Goal: Information Seeking & Learning: Learn about a topic

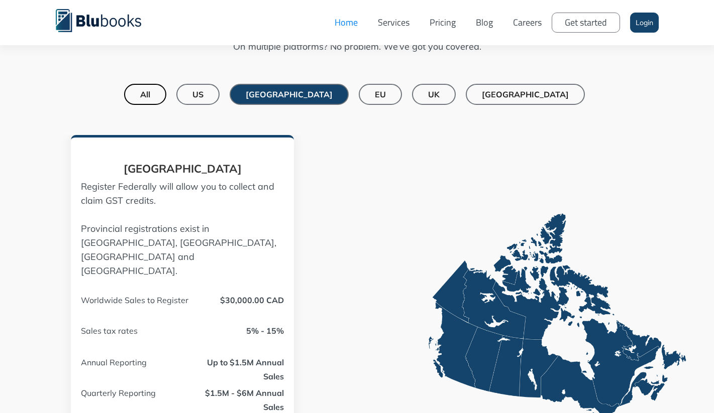
scroll to position [790, 0]
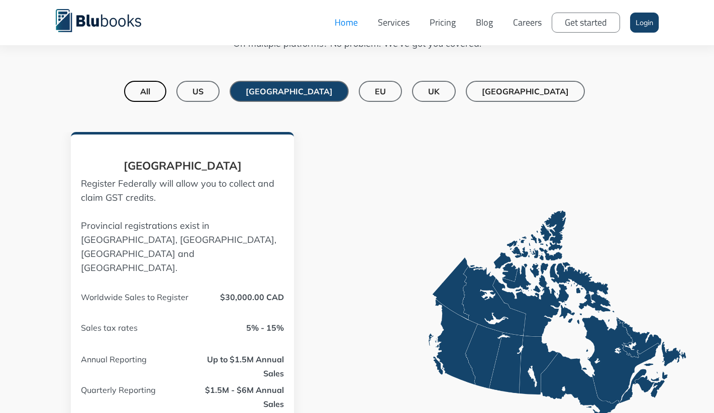
click at [387, 23] on link "Services" at bounding box center [394, 23] width 52 height 30
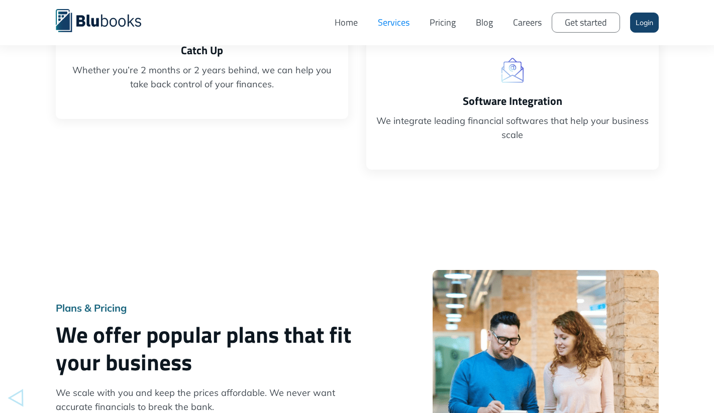
scroll to position [596, 0]
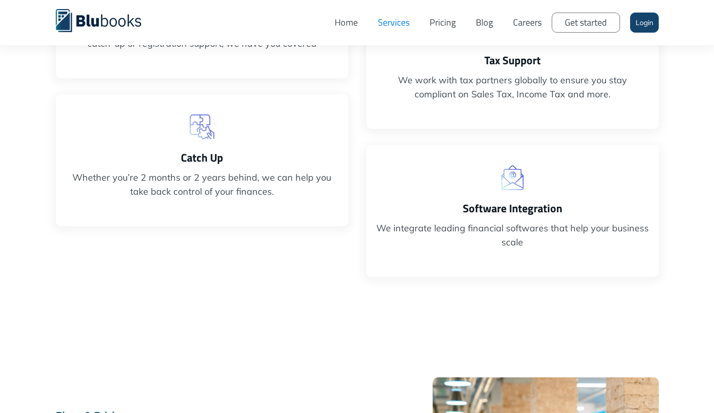
click at [503, 218] on div "Software Integration We integrate leading financial softwares that help your bu…" at bounding box center [512, 211] width 292 height 132
click at [513, 195] on div "Software Integration We integrate leading financial softwares that help your bu…" at bounding box center [512, 211] width 292 height 132
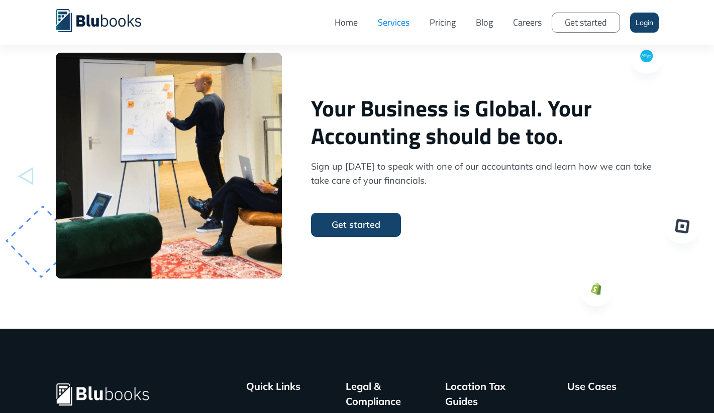
scroll to position [2428, 0]
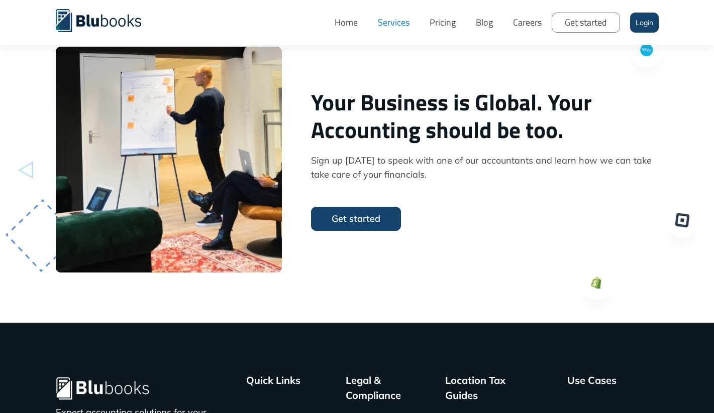
click at [431, 23] on link "Pricing" at bounding box center [442, 23] width 46 height 30
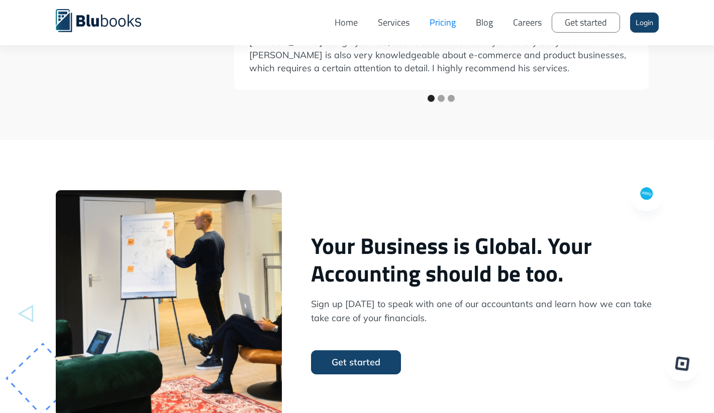
scroll to position [1305, 0]
